Goal: Complete application form: Complete application form

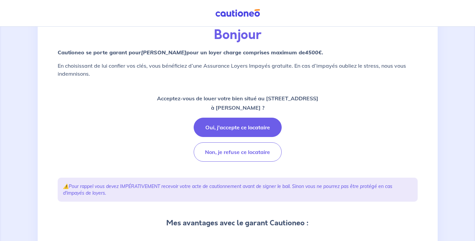
scroll to position [34, 0]
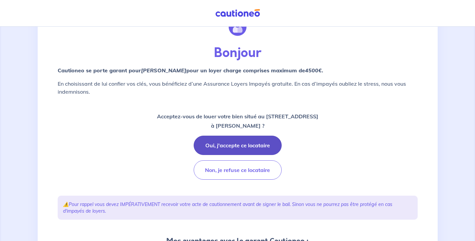
click at [236, 143] on button "Oui, j'accepte ce locataire" at bounding box center [238, 145] width 88 height 19
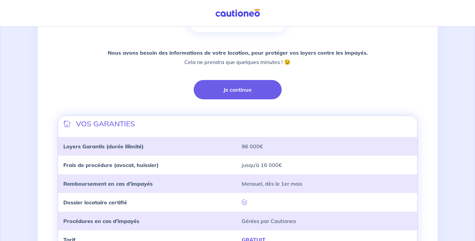
scroll to position [120, 0]
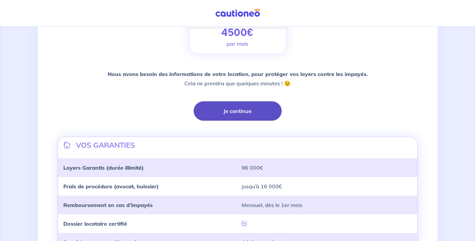
click at [238, 111] on button "Je continue" at bounding box center [238, 110] width 88 height 19
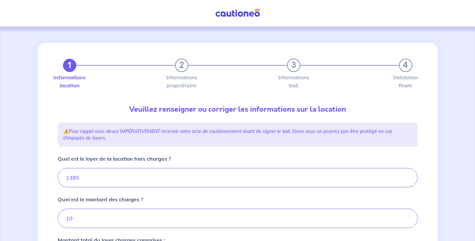
type input "1395"
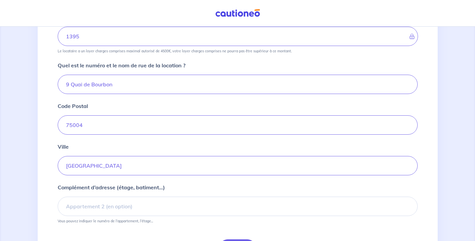
scroll to position [270, 0]
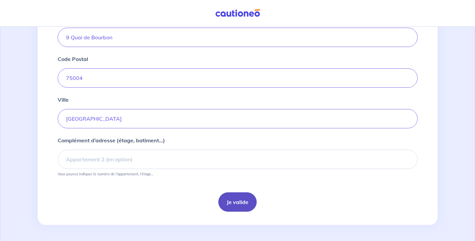
click at [242, 198] on button "Je valide" at bounding box center [237, 201] width 38 height 19
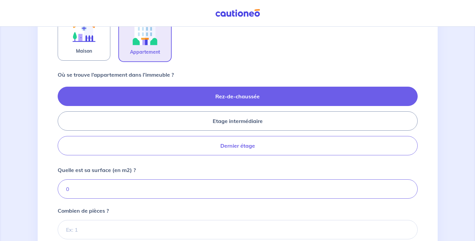
scroll to position [248, 0]
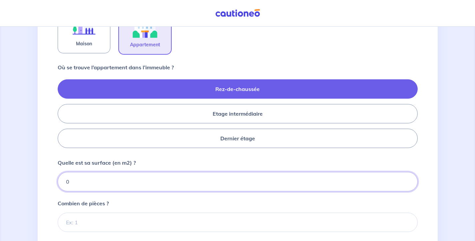
click at [79, 180] on input "0" at bounding box center [238, 181] width 360 height 19
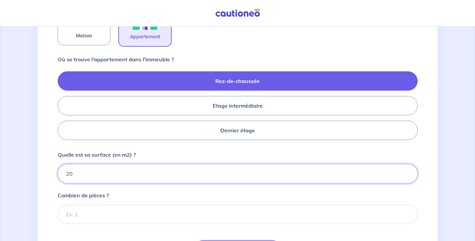
scroll to position [313, 0]
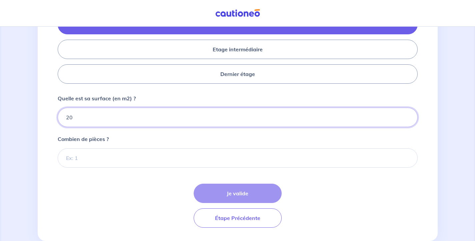
type input "20"
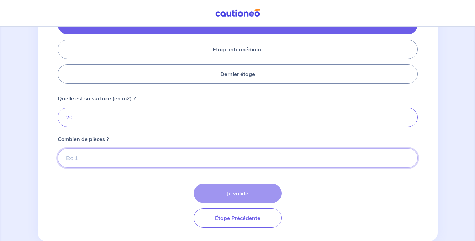
click at [184, 158] on input "Combien de pièces ?" at bounding box center [238, 157] width 360 height 19
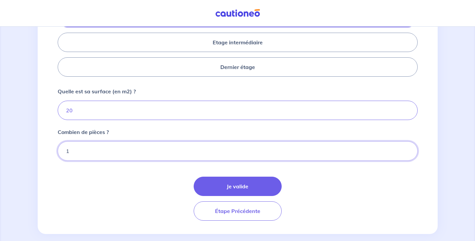
scroll to position [329, 0]
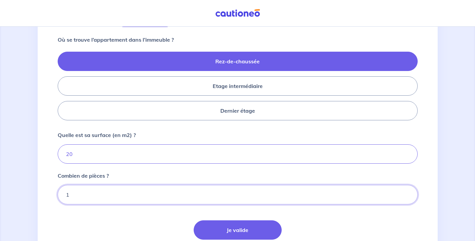
type input "1"
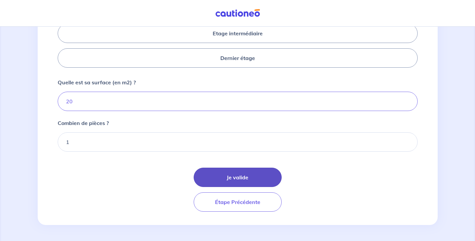
click at [239, 175] on button "Je valide" at bounding box center [238, 177] width 88 height 19
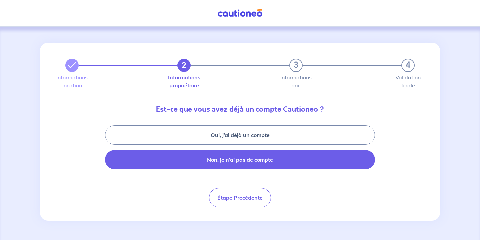
click at [298, 160] on button "Non, je n’ai pas de compte" at bounding box center [240, 159] width 270 height 19
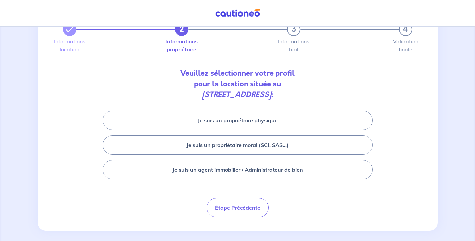
scroll to position [42, 0]
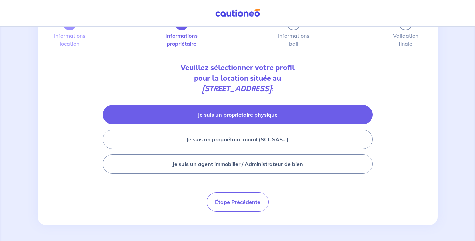
click at [263, 116] on button "Je suis un propriétaire physique" at bounding box center [238, 114] width 270 height 19
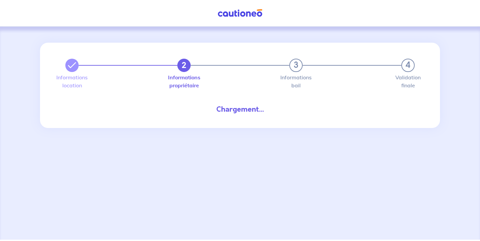
select select "FR"
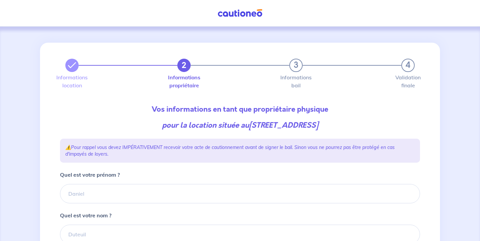
type input "06 25 04 34 99"
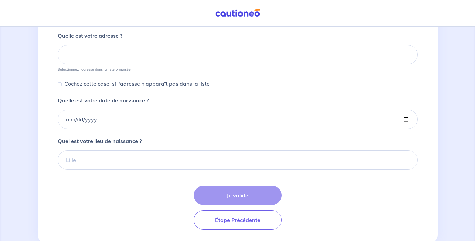
scroll to position [320, 0]
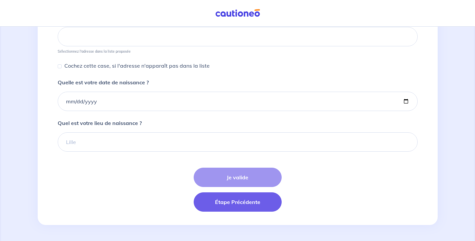
click at [230, 202] on button "Étape Précédente" at bounding box center [238, 201] width 88 height 19
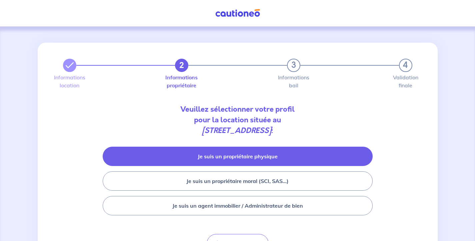
click at [276, 158] on button "Je suis un propriétaire physique" at bounding box center [238, 156] width 270 height 19
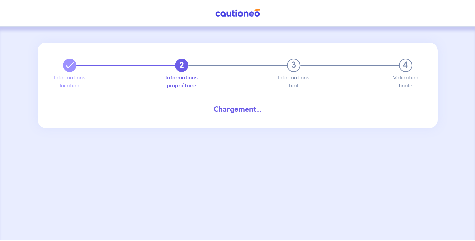
select select "FR"
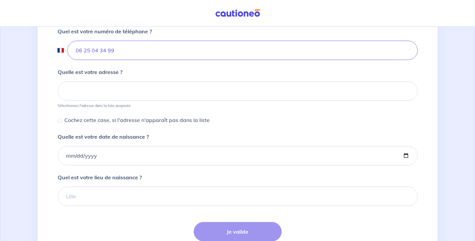
scroll to position [320, 0]
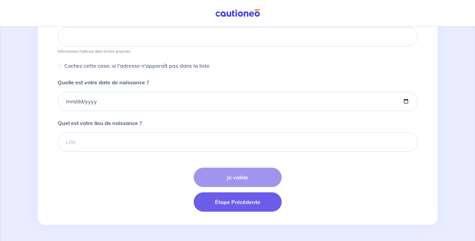
click at [243, 201] on button "Étape Précédente" at bounding box center [238, 201] width 88 height 19
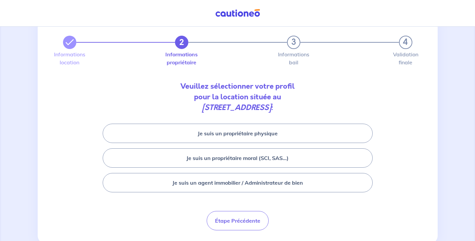
scroll to position [38, 0]
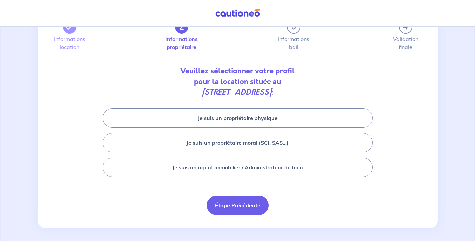
click at [242, 204] on button "Étape Précédente" at bounding box center [238, 205] width 62 height 19
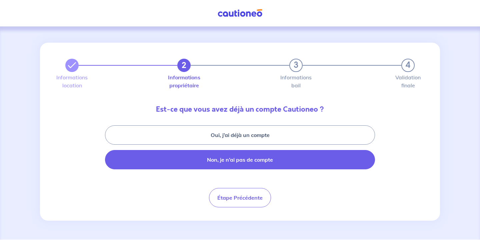
click at [282, 159] on button "Non, je n’ai pas de compte" at bounding box center [240, 159] width 270 height 19
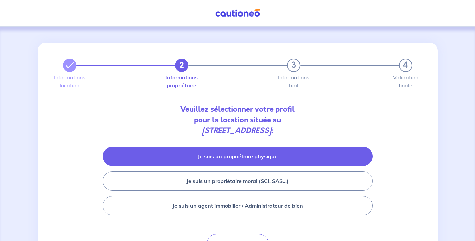
click at [263, 155] on button "Je suis un propriétaire physique" at bounding box center [238, 156] width 270 height 19
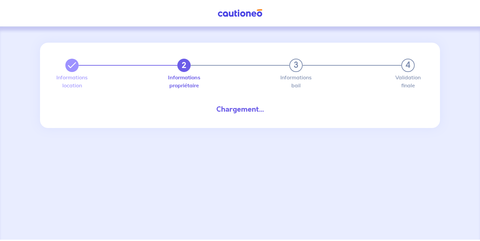
select select "FR"
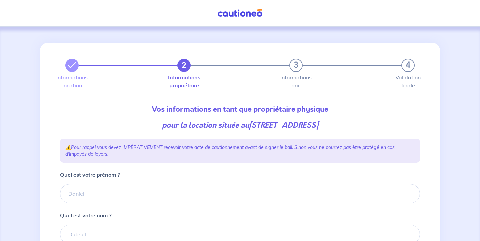
type input "06 25 04 34 99"
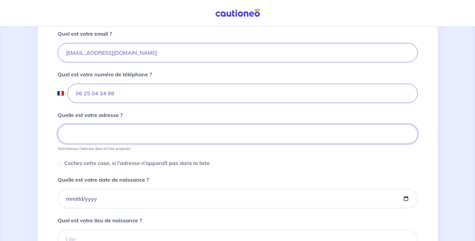
scroll to position [207, 0]
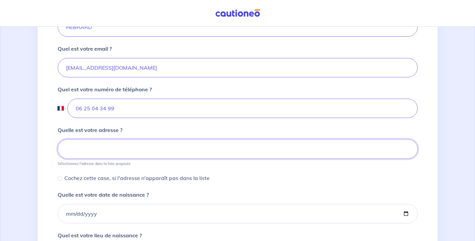
click at [86, 148] on input at bounding box center [238, 148] width 360 height 19
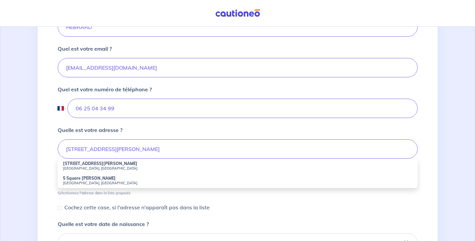
click at [101, 165] on strong "5 Rue Alfred Dehodencq" at bounding box center [100, 163] width 74 height 5
type input "5 Rue Alfred Dehodencq, Paris, France"
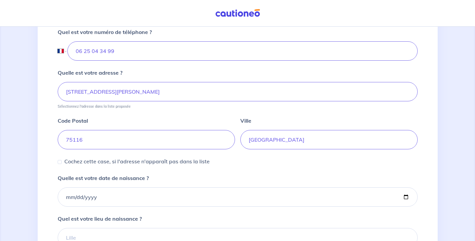
scroll to position [293, 0]
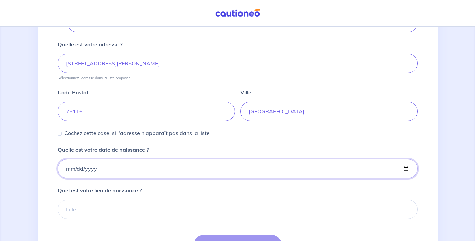
click at [76, 166] on input "Quelle est votre date de naissance ?" at bounding box center [238, 168] width 360 height 19
click at [68, 169] on input "Quelle est votre date de naissance ?" at bounding box center [238, 168] width 360 height 19
type input "1958-02-03"
click at [207, 187] on div "Quel est votre lieu de naissance ?" at bounding box center [238, 202] width 360 height 33
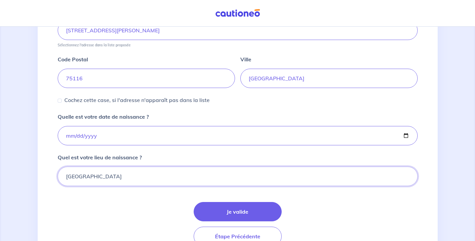
type input "Neuilly sur Seine"
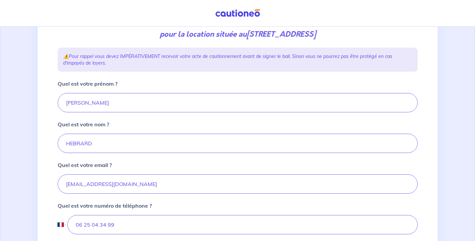
scroll to position [92, 0]
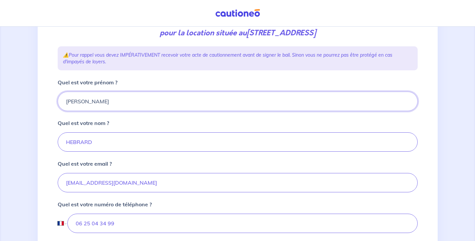
drag, startPoint x: 120, startPoint y: 101, endPoint x: 92, endPoint y: 102, distance: 28.0
click at [108, 101] on input "Alexandre RD" at bounding box center [238, 101] width 360 height 19
type input "[PERSON_NAME]"
click at [198, 121] on div "Quel est votre nom ?" at bounding box center [238, 135] width 360 height 33
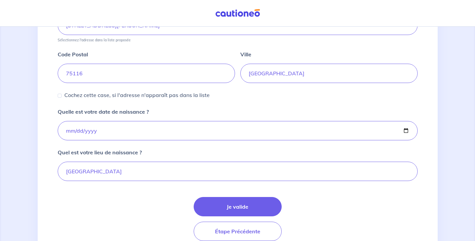
scroll to position [360, 0]
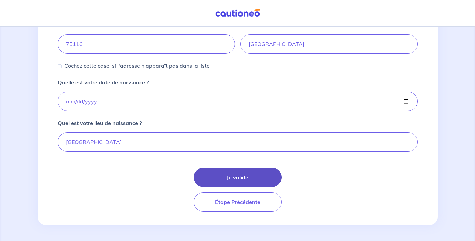
click at [246, 178] on button "Je valide" at bounding box center [238, 177] width 88 height 19
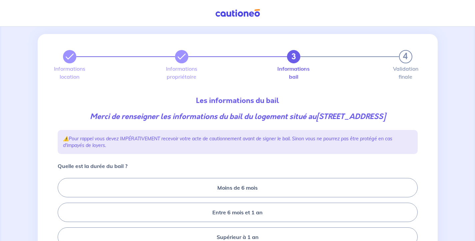
scroll to position [67, 0]
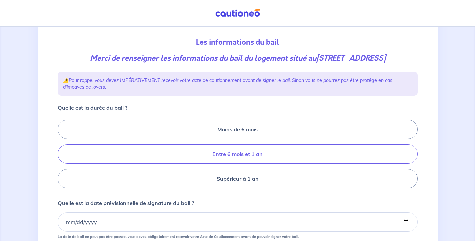
click at [314, 154] on label "Entre 6 mois et 1 an" at bounding box center [238, 153] width 360 height 19
click at [62, 154] on input "Entre 6 mois et 1 an" at bounding box center [60, 154] width 4 height 4
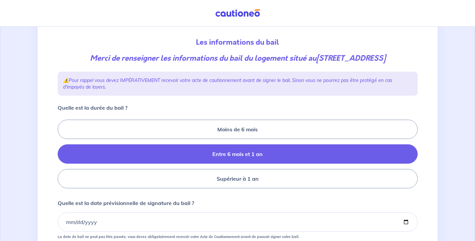
radio input "true"
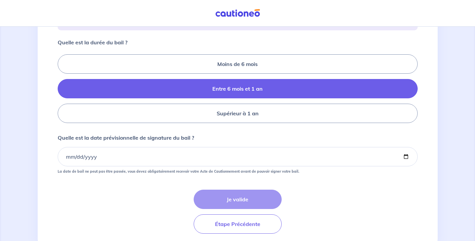
scroll to position [140, 0]
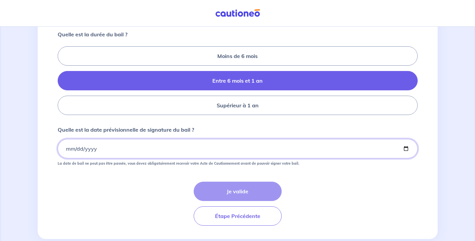
click at [71, 151] on input "Quelle est la date prévisionnelle de signature du bail ?" at bounding box center [238, 148] width 360 height 19
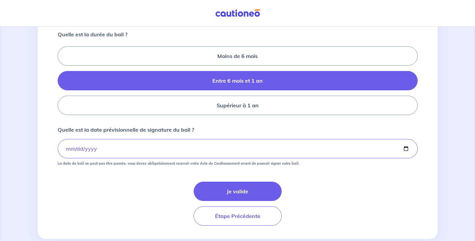
click at [154, 193] on div "Je valide Étape Précédente" at bounding box center [238, 204] width 360 height 44
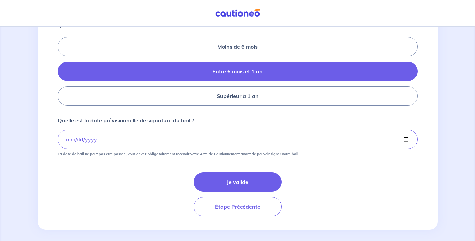
scroll to position [154, 0]
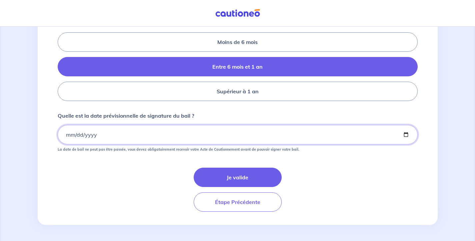
click at [79, 134] on input "2025-09-15" at bounding box center [238, 134] width 360 height 19
click at [71, 135] on input "2025-09-15" at bounding box center [238, 134] width 360 height 19
click at [70, 134] on input "2025-09-15" at bounding box center [238, 134] width 360 height 19
type input "2025-09-12"
click at [151, 164] on form "Quelle est la durée du bail ? Moins de 6 mois Entre 6 mois et 1 an Supérieur à …" at bounding box center [238, 113] width 360 height 195
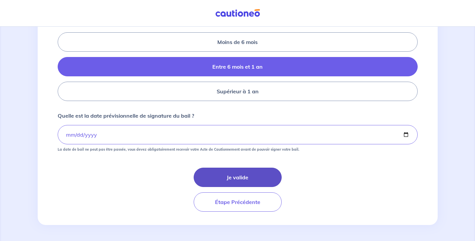
click at [258, 177] on button "Je valide" at bounding box center [238, 177] width 88 height 19
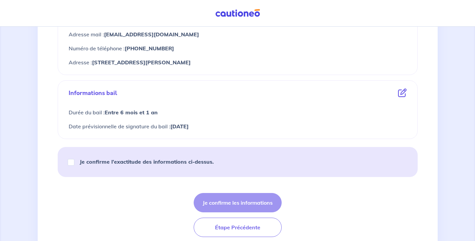
scroll to position [345, 0]
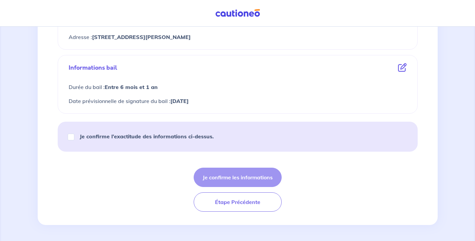
click at [70, 139] on input "Je confirme l’exactitude des informations ci-dessus." at bounding box center [71, 137] width 7 height 7
checkbox input "true"
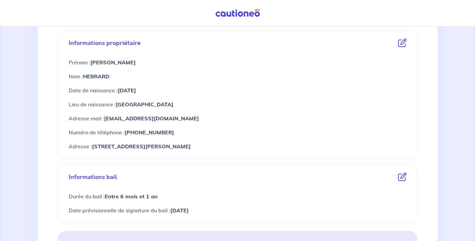
scroll to position [223, 0]
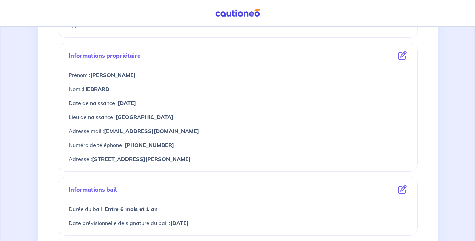
click at [402, 56] on icon at bounding box center [402, 55] width 9 height 9
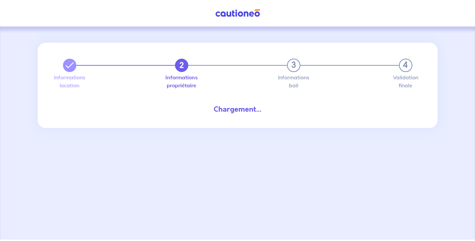
select select "FR"
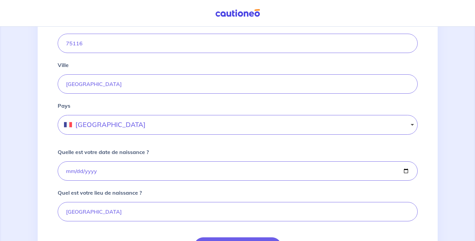
scroll to position [423, 0]
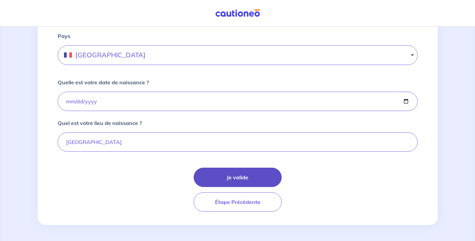
click at [252, 178] on button "Je valide" at bounding box center [238, 177] width 88 height 19
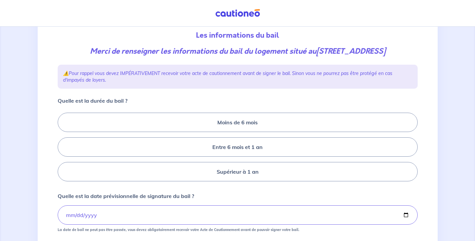
scroll to position [132, 0]
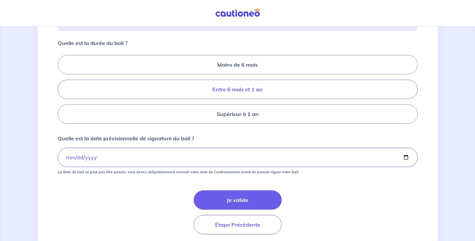
click at [286, 91] on label "Entre 6 mois et 1 an" at bounding box center [238, 89] width 360 height 19
click at [62, 91] on input "Entre 6 mois et 1 an" at bounding box center [60, 89] width 4 height 4
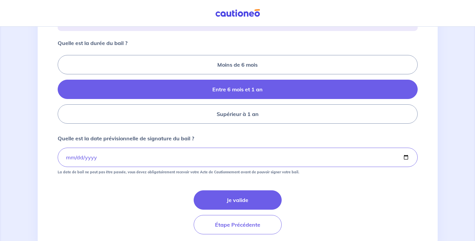
radio input "true"
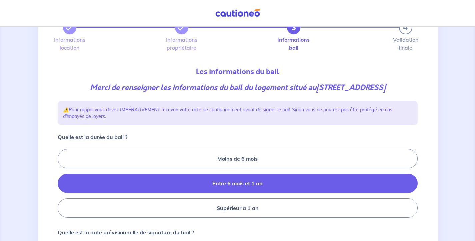
scroll to position [103, 0]
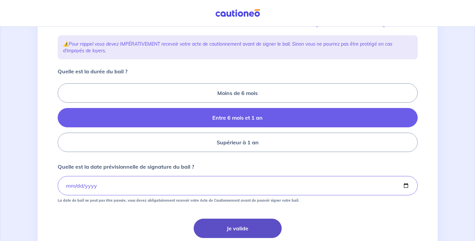
click at [256, 227] on button "Je valide" at bounding box center [238, 228] width 88 height 19
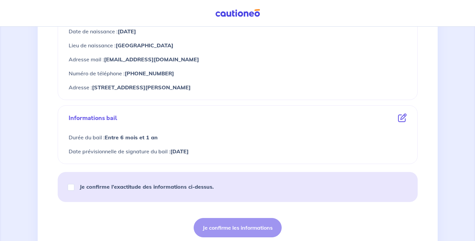
scroll to position [322, 0]
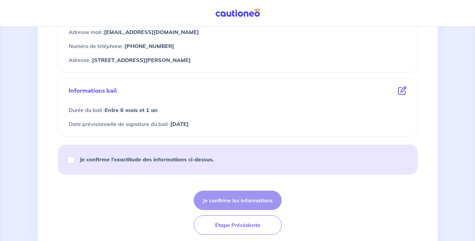
click at [69, 159] on input "Je confirme l’exactitude des informations ci-dessus." at bounding box center [71, 160] width 7 height 7
checkbox input "true"
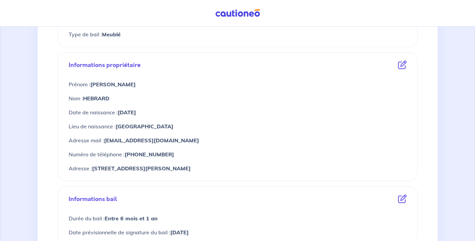
scroll to position [345, 0]
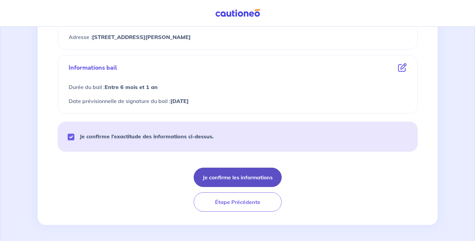
click at [266, 176] on button "Je confirme les informations" at bounding box center [238, 177] width 88 height 19
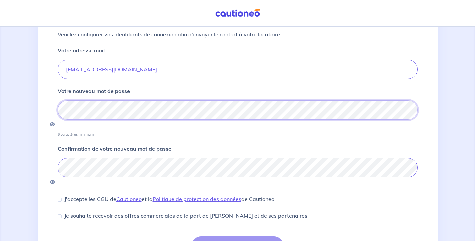
scroll to position [86, 0]
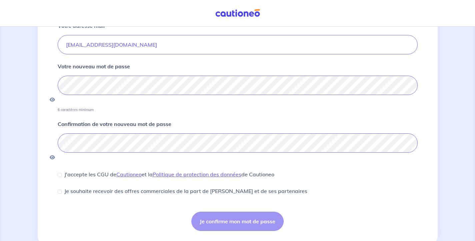
click at [59, 173] on input "J'accepte les CGU de Cautioneo et la Politique de protection des données de Cau…" at bounding box center [60, 175] width 4 height 4
checkbox input "true"
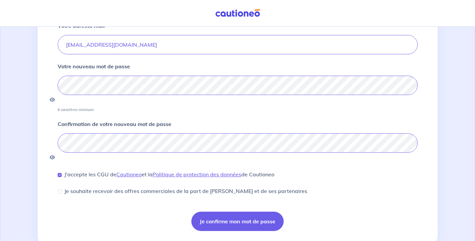
click at [59, 190] on input "Je souhaite recevoir des offres commerciales de la part de Cautioneo et de ses …" at bounding box center [60, 192] width 4 height 4
checkbox input "true"
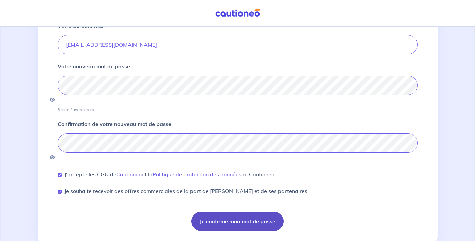
click at [256, 212] on button "Je confirme mon mot de passe" at bounding box center [237, 221] width 92 height 19
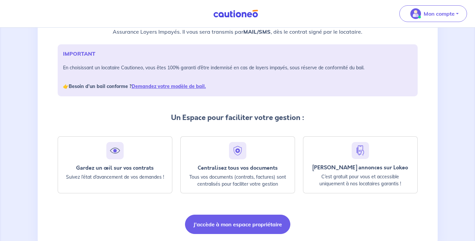
scroll to position [106, 0]
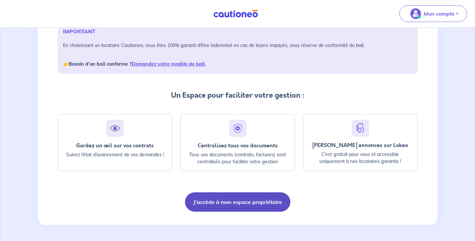
click at [252, 200] on button "J'accède à mon espace propriétaire" at bounding box center [237, 201] width 105 height 19
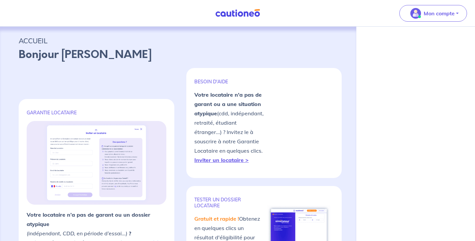
select select "FR"
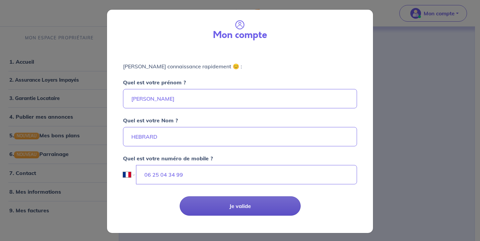
click at [270, 203] on button "Je valide" at bounding box center [240, 205] width 121 height 19
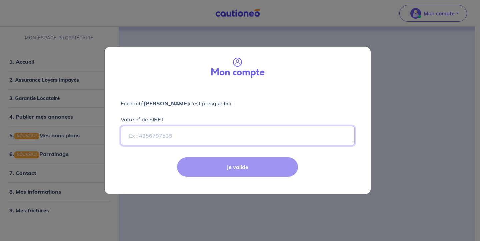
click at [198, 137] on input "Votre n° de SIRET" at bounding box center [238, 135] width 234 height 19
click at [242, 169] on div "Je valide" at bounding box center [238, 172] width 274 height 43
click at [415, 103] on div "Mon compte Enchanté [PERSON_NAME] c'est presque fini : Votre n° de SIRET Je val…" at bounding box center [240, 120] width 480 height 241
click at [235, 63] on icon at bounding box center [237, 62] width 9 height 9
select select "FR"
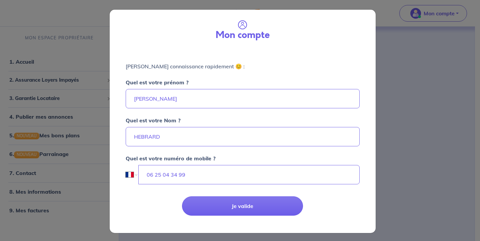
scroll to position [1, 0]
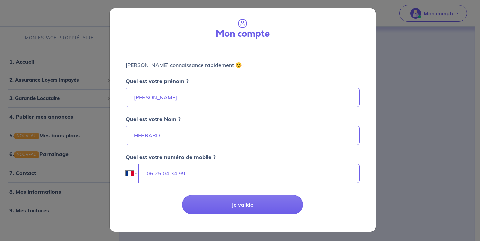
click at [420, 92] on div "Mon compte [PERSON_NAME] connaissance rapidement 😊 : Quel est votre prénom ? [P…" at bounding box center [240, 120] width 480 height 241
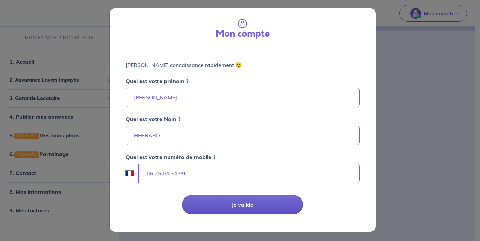
click at [268, 207] on button "Je valide" at bounding box center [242, 204] width 121 height 19
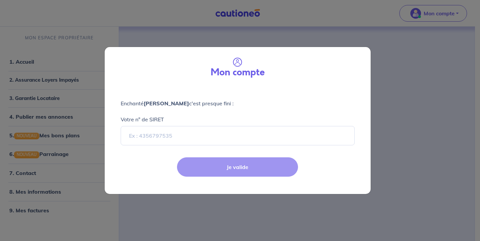
click at [262, 168] on div "Je valide" at bounding box center [238, 172] width 274 height 43
click at [199, 140] on input "Votre n° de SIRET" at bounding box center [238, 135] width 234 height 19
click at [391, 84] on div "Mon compte Enchanté [PERSON_NAME] c'est presque fini : Votre n° de SIRET Je val…" at bounding box center [240, 120] width 480 height 241
click at [150, 65] on div "Mon compte" at bounding box center [237, 66] width 255 height 29
click at [423, 114] on div "Mon compte Enchanté [PERSON_NAME] c'est presque fini : Votre n° de SIRET Je val…" at bounding box center [240, 120] width 480 height 241
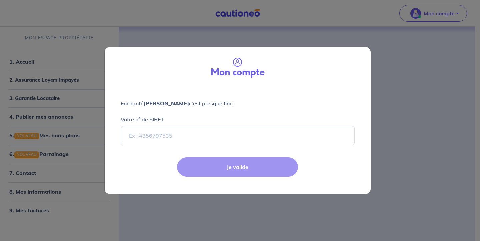
click at [72, 40] on div "Mon compte Enchanté [PERSON_NAME] c'est presque fini : Votre n° de SIRET Je val…" at bounding box center [240, 120] width 480 height 241
click at [73, 27] on div "Mon compte Enchanté [PERSON_NAME] c'est presque fini : Votre n° de SIRET Je val…" at bounding box center [240, 120] width 480 height 241
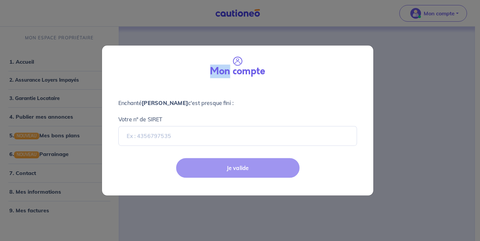
click at [73, 27] on div "Mon compte Enchanté [PERSON_NAME] c'est presque fini : Votre n° de SIRET Je val…" at bounding box center [240, 120] width 480 height 241
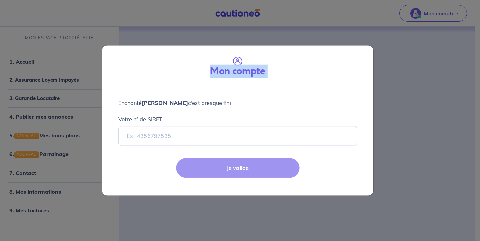
click at [73, 27] on div "Mon compte Enchanté [PERSON_NAME] c'est presque fini : Votre n° de SIRET Je val…" at bounding box center [240, 120] width 480 height 241
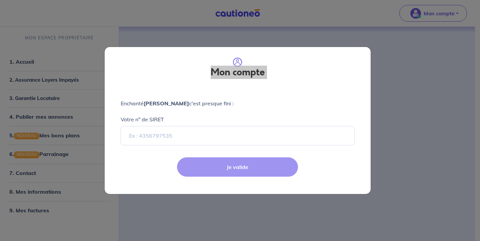
click at [336, 70] on div "Mon compte" at bounding box center [237, 66] width 255 height 29
click at [133, 134] on input "Votre n° de SIRET" at bounding box center [238, 135] width 234 height 19
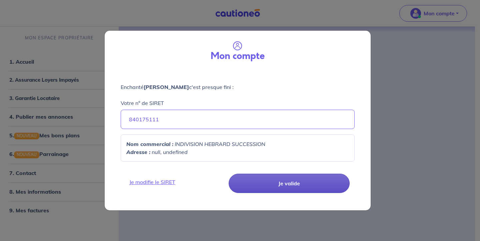
click at [304, 185] on button "Je valide" at bounding box center [289, 183] width 121 height 19
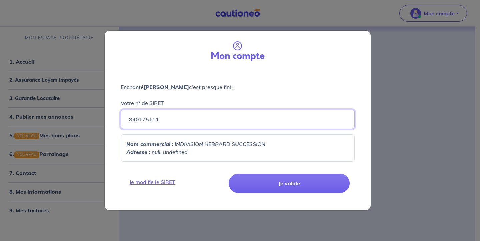
click at [174, 121] on input "840175111" at bounding box center [238, 119] width 234 height 19
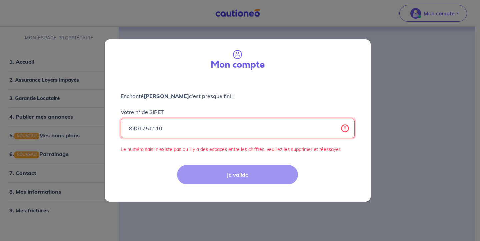
type input "840175111"
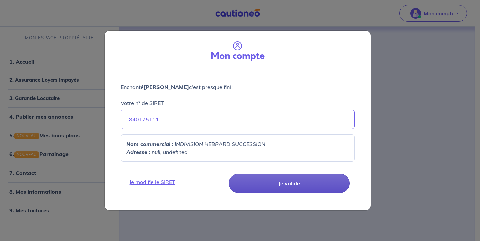
click at [251, 181] on button "Je valide" at bounding box center [289, 183] width 121 height 19
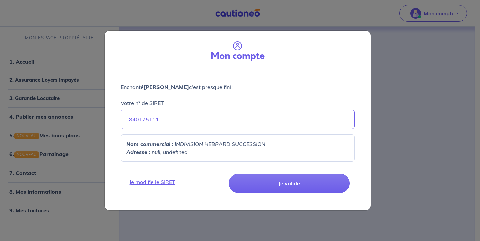
click at [400, 77] on div "Mon compte Enchanté [PERSON_NAME] c'est presque fini : Votre n° de SIRET 840175…" at bounding box center [240, 120] width 480 height 241
click at [145, 182] on link "Je modifie le SIRET" at bounding box center [175, 182] width 101 height 8
click at [147, 181] on link "Je modifie le SIRET" at bounding box center [175, 182] width 101 height 8
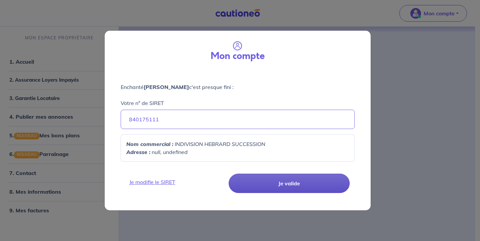
click at [299, 179] on button "Je valide" at bounding box center [289, 183] width 121 height 19
click at [307, 187] on button "Je valide" at bounding box center [289, 183] width 121 height 19
click at [304, 185] on button "Je valide" at bounding box center [289, 183] width 121 height 19
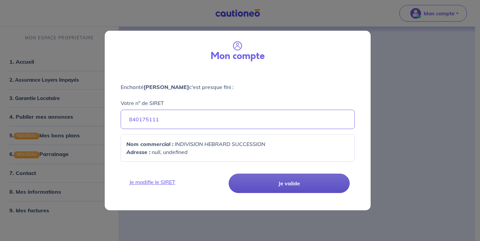
click at [304, 185] on button "Je valide" at bounding box center [289, 183] width 121 height 19
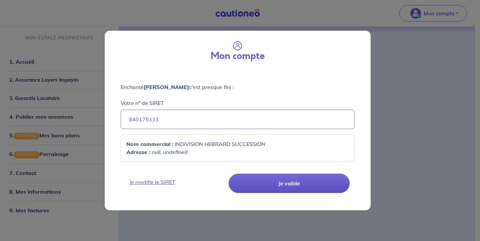
click at [304, 185] on button "Je valide" at bounding box center [289, 183] width 121 height 19
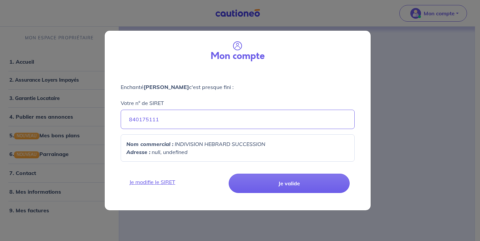
click at [236, 48] on icon at bounding box center [237, 45] width 9 height 9
click at [458, 13] on div "Mon compte Enchanté [PERSON_NAME] c'est presque fini : Votre n° de SIRET 840175…" at bounding box center [240, 120] width 480 height 241
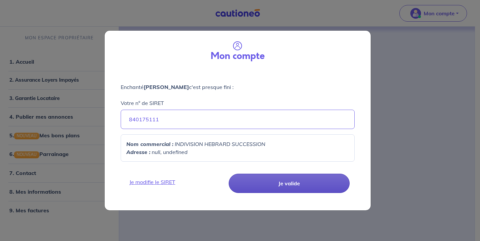
click at [324, 182] on button "Je valide" at bounding box center [289, 183] width 121 height 19
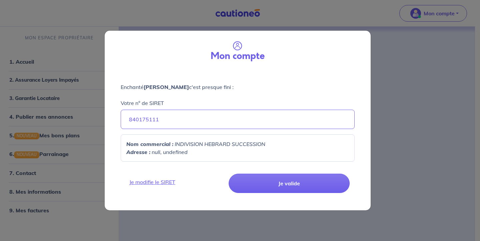
click at [183, 153] on em "null, undefined" at bounding box center [170, 152] width 36 height 7
click at [196, 152] on p "Adresse : null, undefined" at bounding box center [237, 152] width 223 height 8
click at [195, 152] on p "Adresse : null, undefined" at bounding box center [237, 152] width 223 height 8
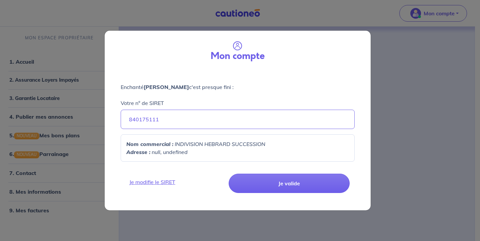
click at [195, 152] on p "Adresse : null, undefined" at bounding box center [237, 152] width 223 height 8
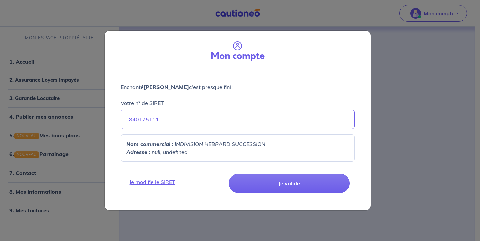
click at [414, 50] on div "Mon compte Enchanté [PERSON_NAME] c'est presque fini : Votre n° de SIRET 840175…" at bounding box center [240, 120] width 480 height 241
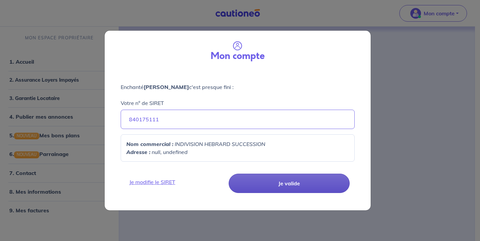
click at [306, 184] on button "Je valide" at bounding box center [289, 183] width 121 height 19
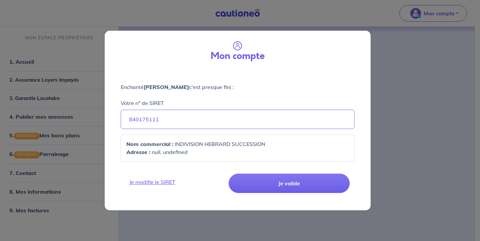
click at [399, 72] on div "Mon compte Enchanté [PERSON_NAME] c'est presque fini : Votre n° de SIRET 840175…" at bounding box center [240, 120] width 480 height 241
click at [425, 76] on div "Mon compte Enchanté [PERSON_NAME] c'est presque fini : Votre n° de SIRET 840175…" at bounding box center [240, 120] width 480 height 241
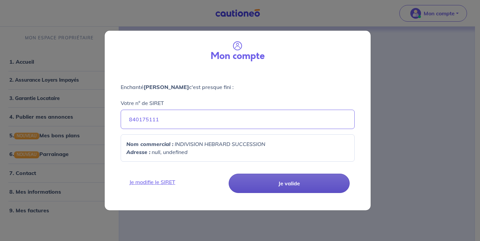
click at [316, 180] on button "Je valide" at bounding box center [289, 183] width 121 height 19
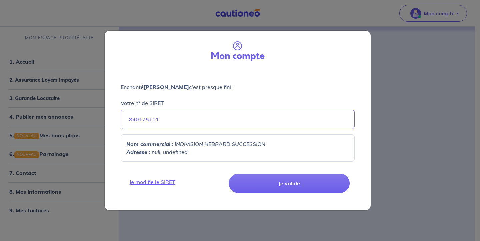
click at [435, 66] on div "Mon compte Enchanté [PERSON_NAME] c'est presque fini : Votre n° de SIRET 840175…" at bounding box center [240, 120] width 480 height 241
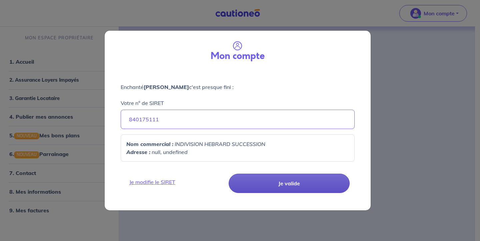
click at [310, 180] on button "Je valide" at bounding box center [289, 183] width 121 height 19
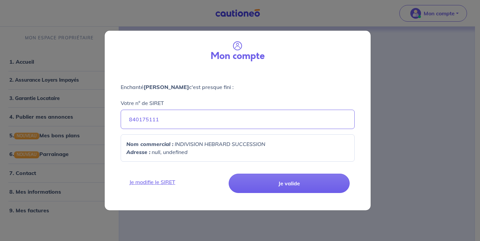
click at [50, 83] on div "Mon compte Enchanté [PERSON_NAME] c'est presque fini : Votre n° de SIRET 840175…" at bounding box center [240, 120] width 480 height 241
